Goal: Find specific page/section

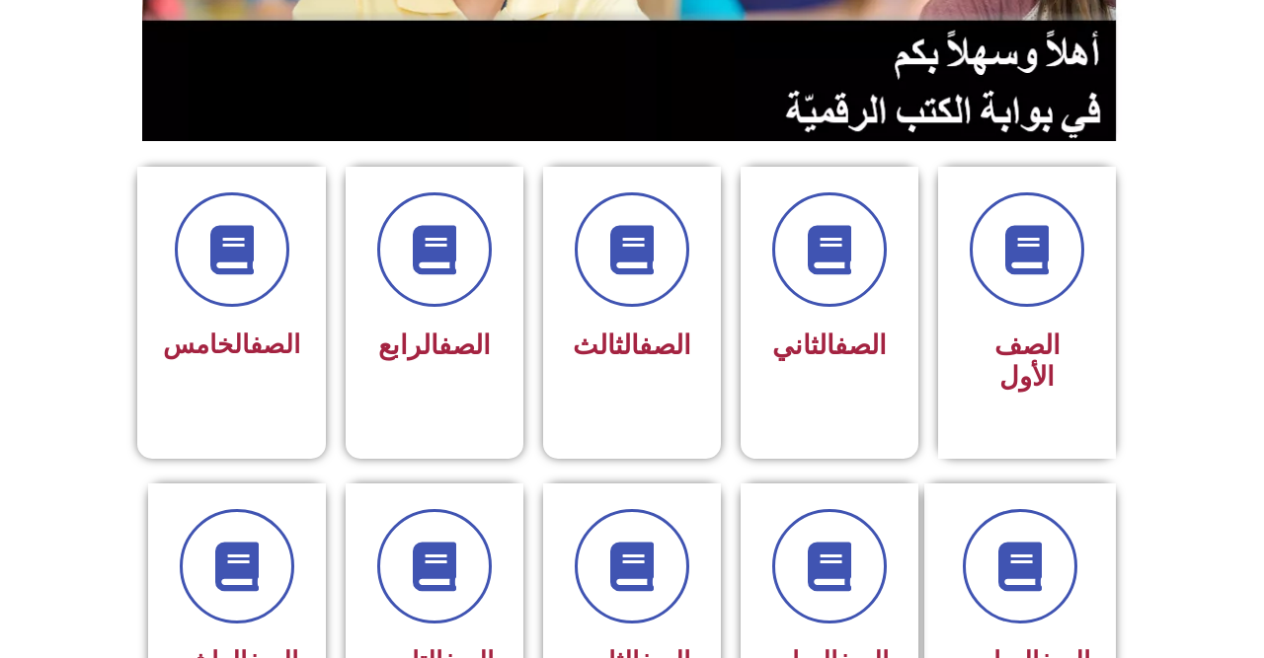
click at [428, 613] on span at bounding box center [434, 566] width 115 height 115
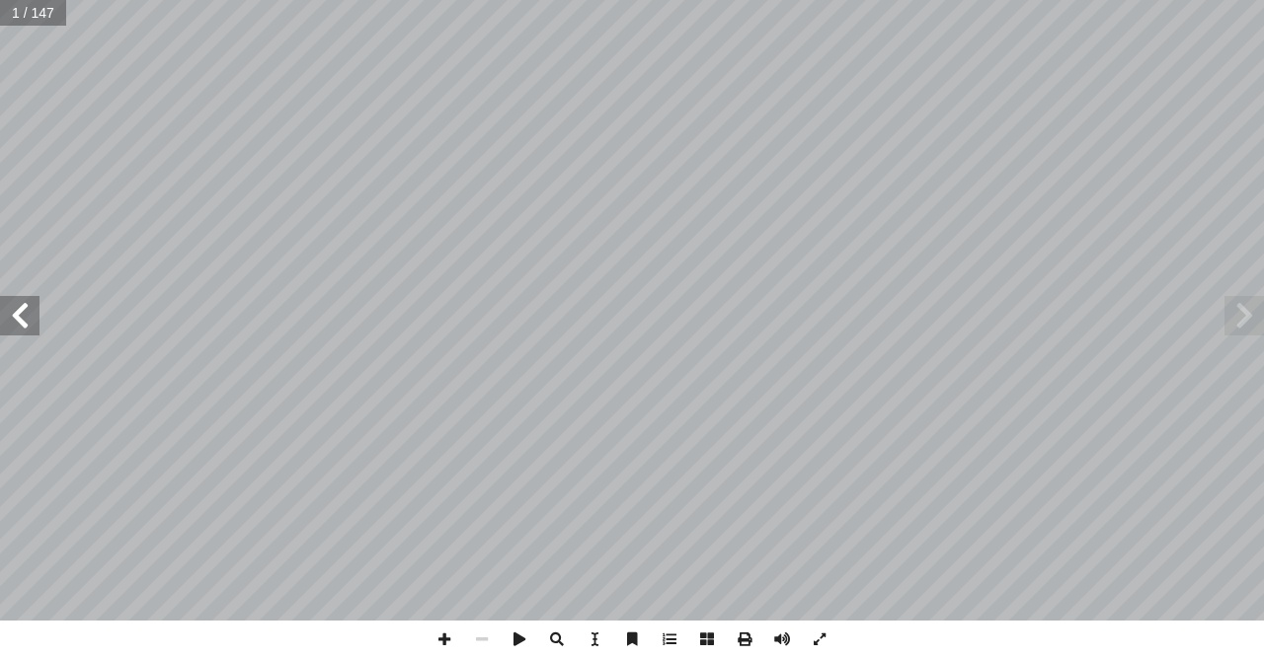
click at [0, 309] on span at bounding box center [19, 315] width 39 height 39
click at [11, 319] on span at bounding box center [19, 315] width 39 height 39
click at [17, 319] on span at bounding box center [19, 315] width 39 height 39
click at [16, 314] on span at bounding box center [19, 315] width 39 height 39
click at [27, 307] on span at bounding box center [19, 315] width 39 height 39
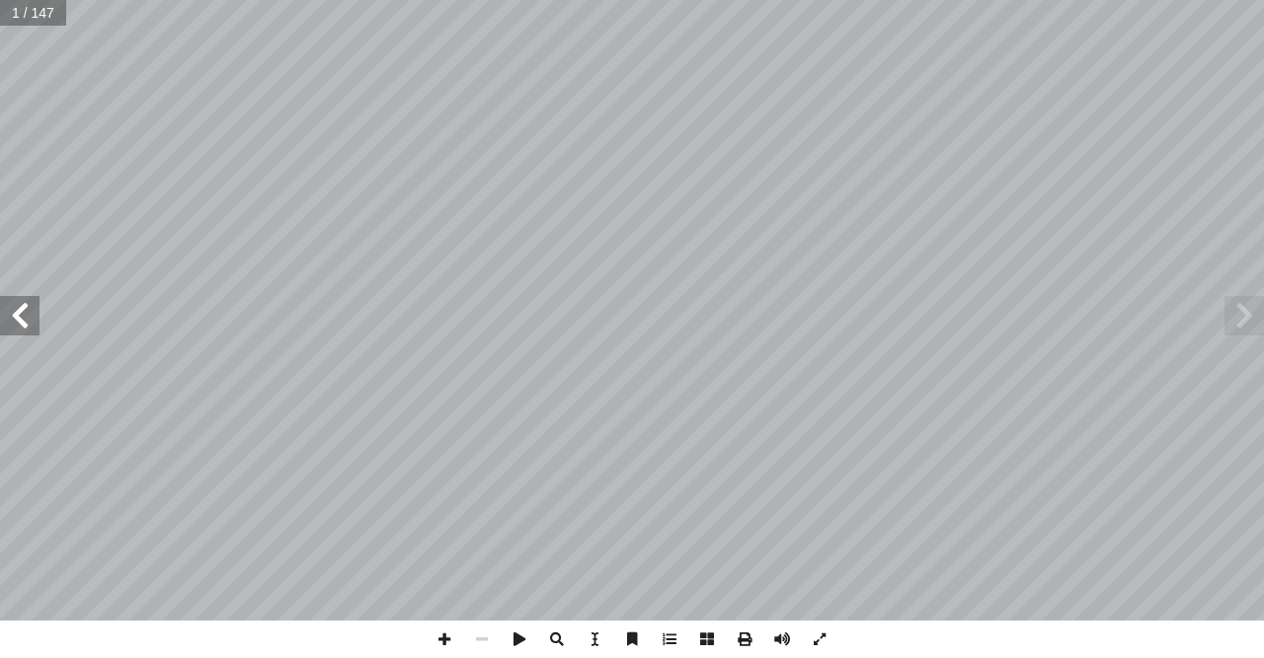
click at [37, 300] on span at bounding box center [19, 315] width 39 height 39
click at [36, 300] on span at bounding box center [19, 315] width 39 height 39
click at [39, 306] on span at bounding box center [19, 315] width 39 height 39
click at [28, 309] on span at bounding box center [19, 315] width 39 height 39
click at [14, 314] on span at bounding box center [19, 315] width 39 height 39
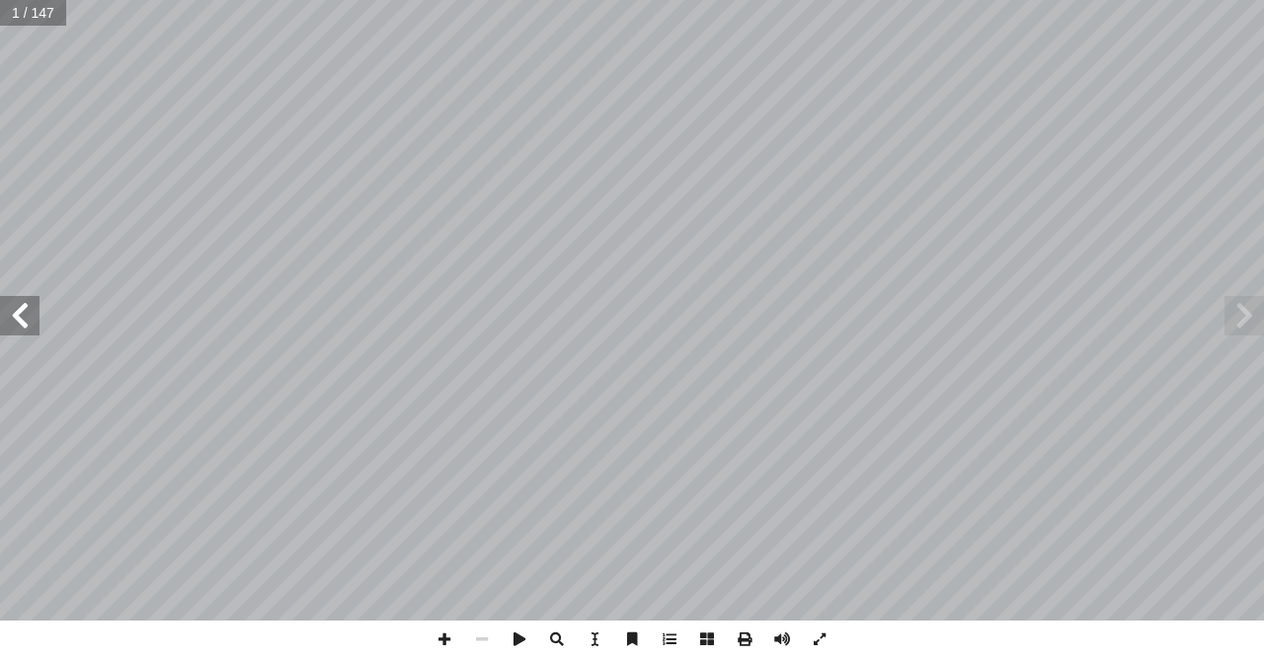
click at [9, 315] on span at bounding box center [19, 315] width 39 height 39
click at [11, 313] on span at bounding box center [19, 315] width 39 height 39
click at [0, 312] on span at bounding box center [19, 315] width 39 height 39
click at [0, 315] on span at bounding box center [19, 315] width 39 height 39
click at [0, 310] on span at bounding box center [19, 315] width 39 height 39
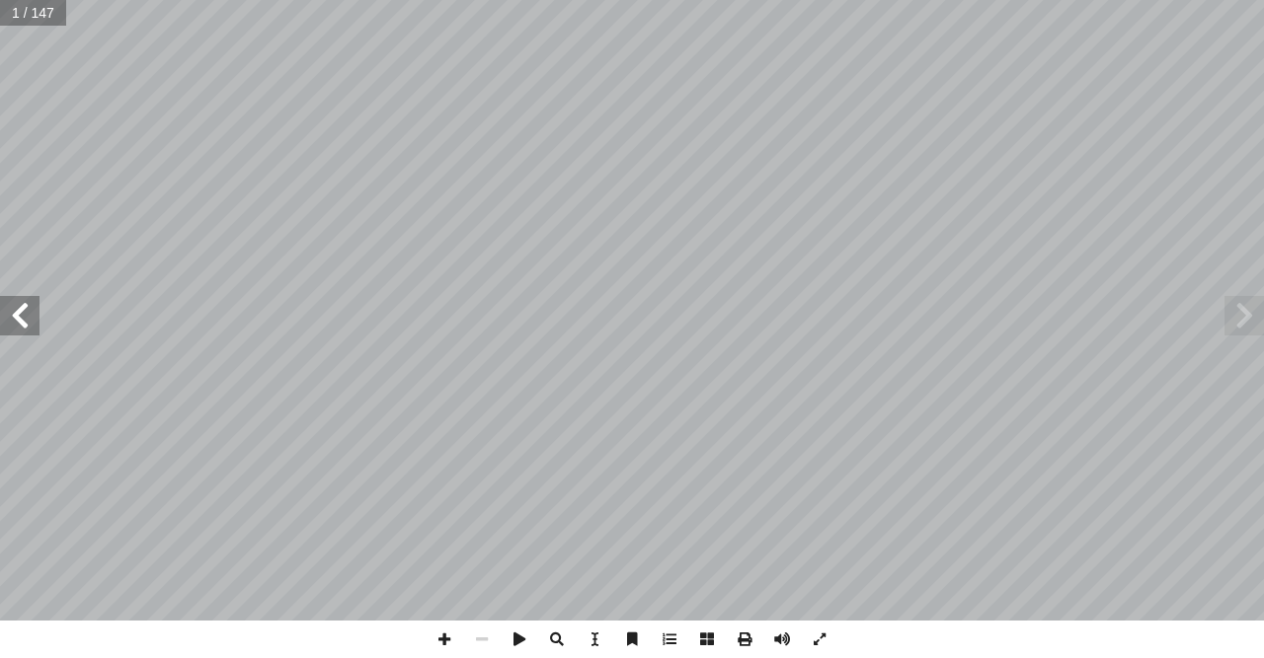
click at [0, 312] on span at bounding box center [19, 315] width 39 height 39
click at [0, 310] on span at bounding box center [19, 315] width 39 height 39
click at [0, 313] on span at bounding box center [19, 315] width 39 height 39
click at [38, 331] on span at bounding box center [19, 315] width 39 height 39
